Goal: Find contact information: Find contact information

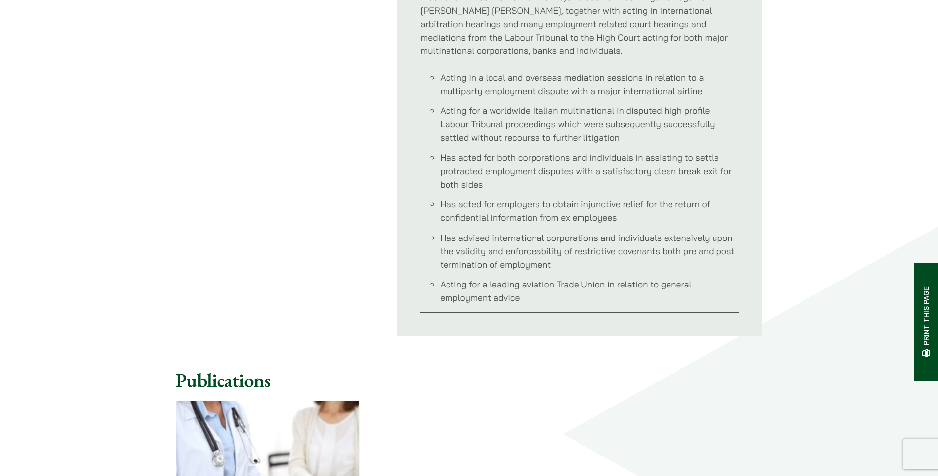
click at [359, 178] on div "Contact Tel (852) 2230 2881 Fax (852) 2845 1637 Email patrick.rattigan@haldanes…" at bounding box center [470, 61] width 588 height 551
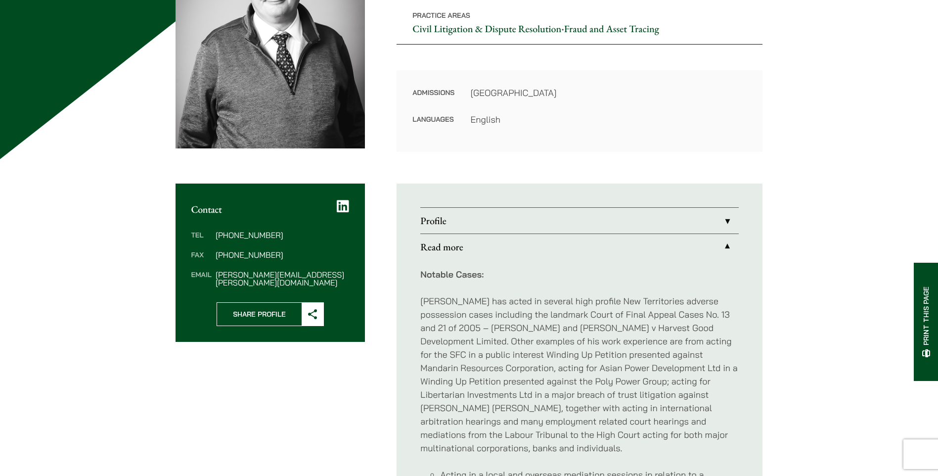
scroll to position [198, 0]
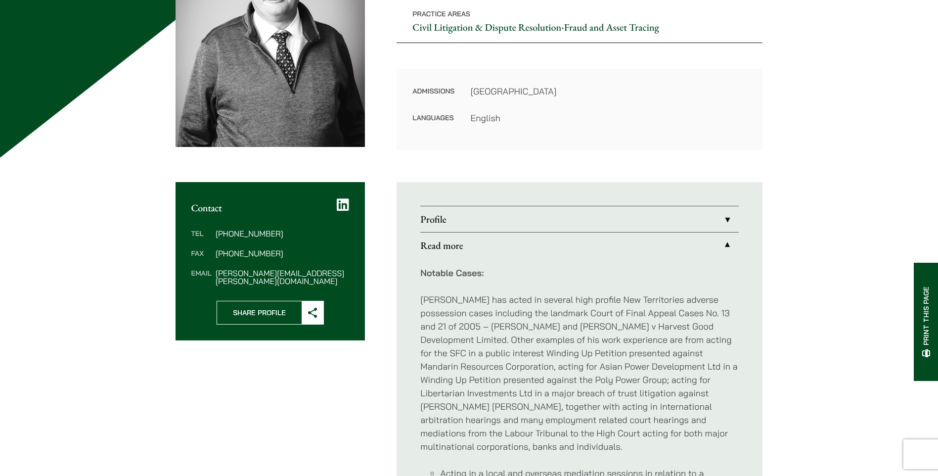
click at [727, 218] on link "Profile" at bounding box center [579, 219] width 319 height 26
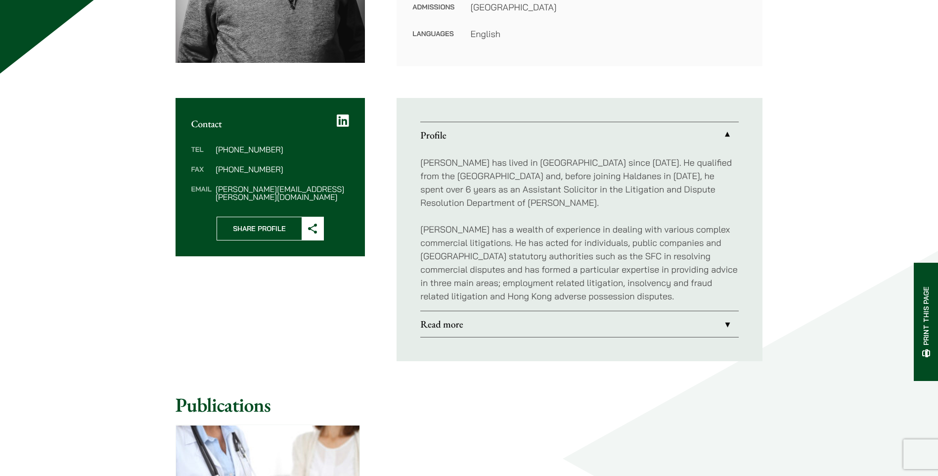
scroll to position [297, 0]
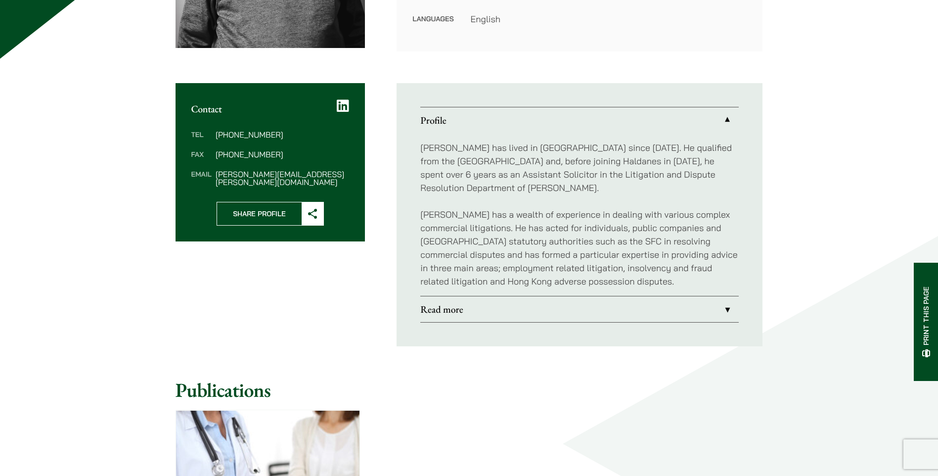
click at [712, 298] on link "Read more" at bounding box center [579, 309] width 319 height 26
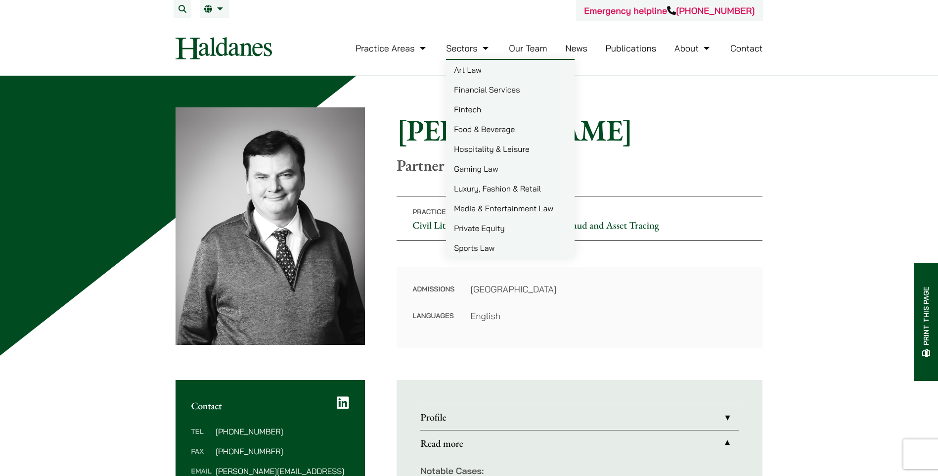
click at [480, 93] on link "Financial Services" at bounding box center [510, 90] width 129 height 20
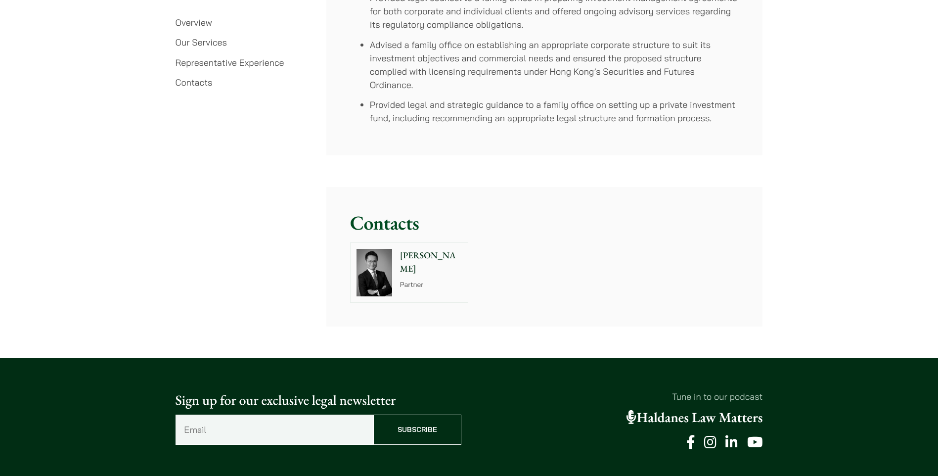
scroll to position [2754, 0]
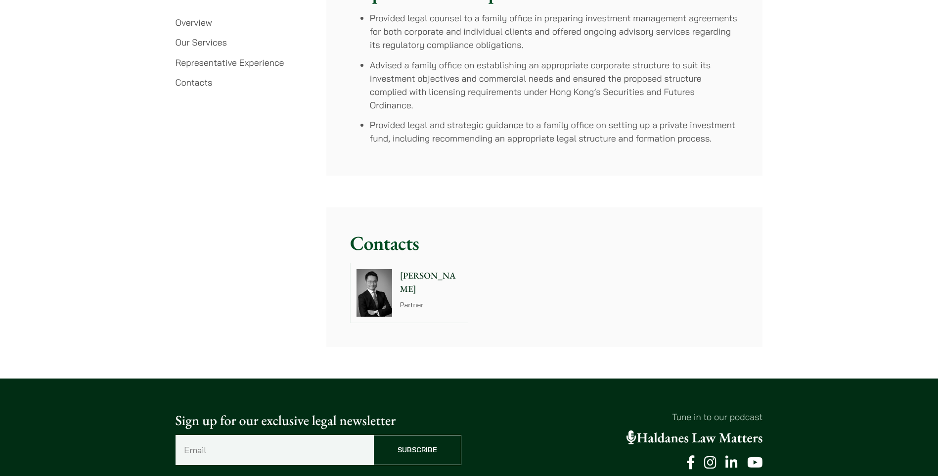
click at [416, 278] on p "[PERSON_NAME]" at bounding box center [431, 282] width 62 height 27
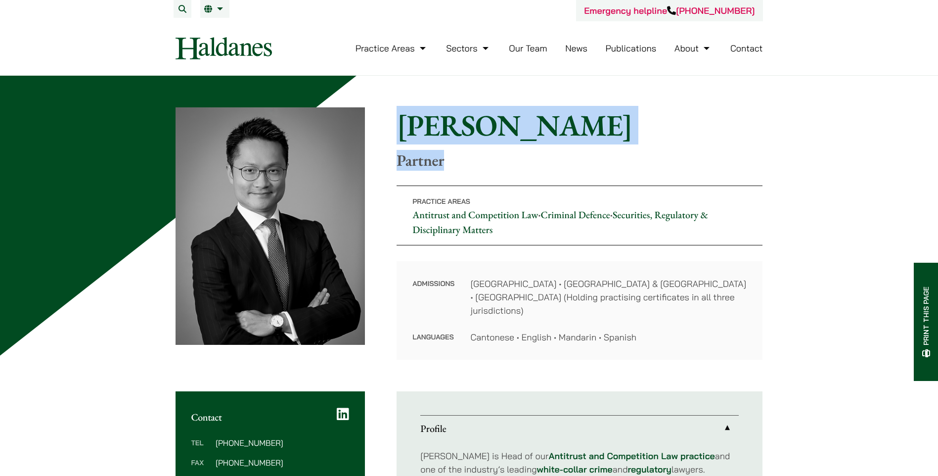
drag, startPoint x: 471, startPoint y: 167, endPoint x: 403, endPoint y: 128, distance: 78.2
click at [403, 128] on div "Home » Lawyers » [PERSON_NAME] [PERSON_NAME] Partner" at bounding box center [580, 138] width 366 height 62
drag, startPoint x: 403, startPoint y: 128, endPoint x: 386, endPoint y: 110, distance: 24.8
click at [386, 110] on div "Home » Lawyers » [PERSON_NAME] [PERSON_NAME] Partner Practice Areas Antitrust a…" at bounding box center [470, 233] width 588 height 252
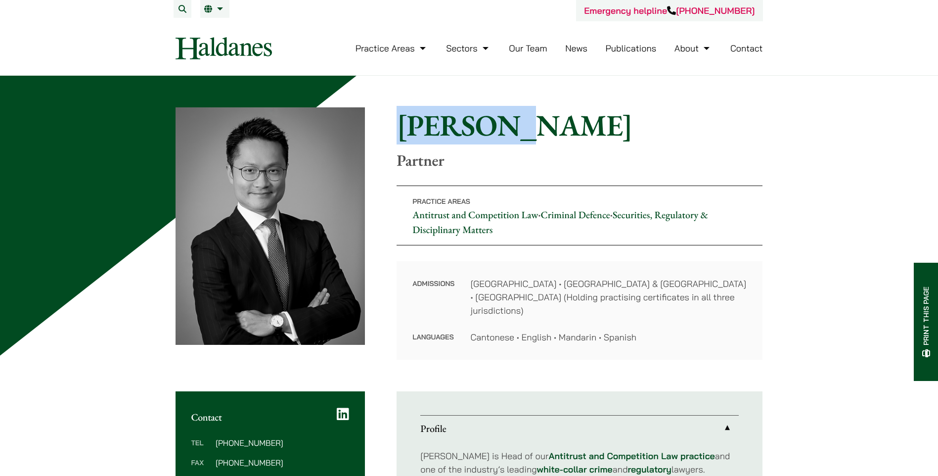
drag, startPoint x: 388, startPoint y: 101, endPoint x: 506, endPoint y: 132, distance: 121.2
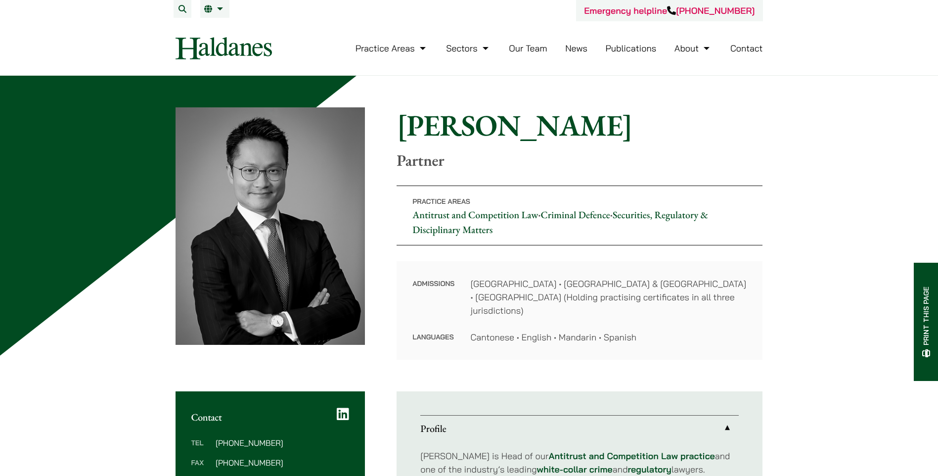
drag, startPoint x: 506, startPoint y: 132, endPoint x: 484, endPoint y: 159, distance: 34.8
click at [484, 159] on p "Partner" at bounding box center [580, 160] width 366 height 19
drag, startPoint x: 397, startPoint y: 113, endPoint x: 403, endPoint y: 103, distance: 11.1
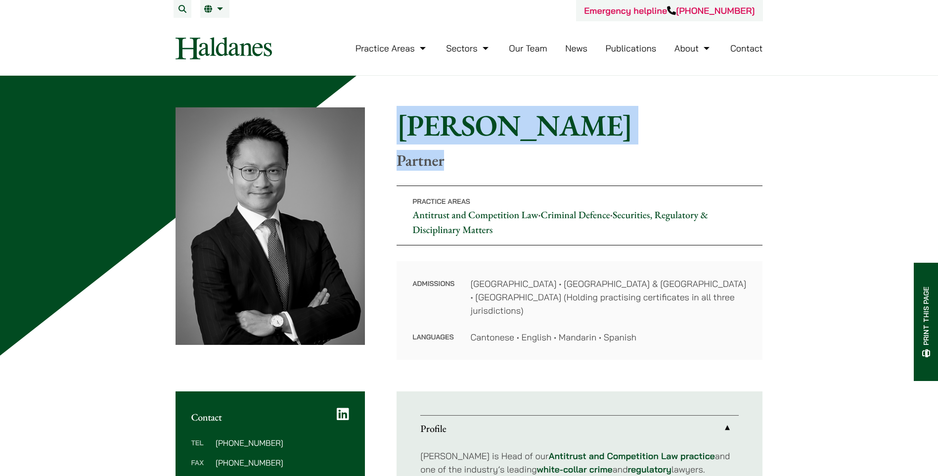
drag, startPoint x: 403, startPoint y: 99, endPoint x: 455, endPoint y: 157, distance: 77.7
drag, startPoint x: 455, startPoint y: 157, endPoint x: 450, endPoint y: 157, distance: 5.4
click at [450, 157] on p "Partner" at bounding box center [580, 160] width 366 height 19
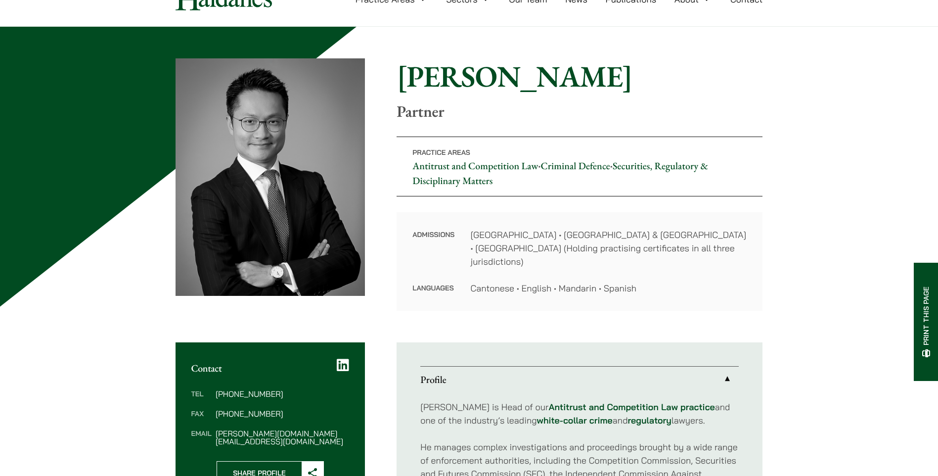
scroll to position [49, 0]
